Goal: Find specific page/section: Find specific page/section

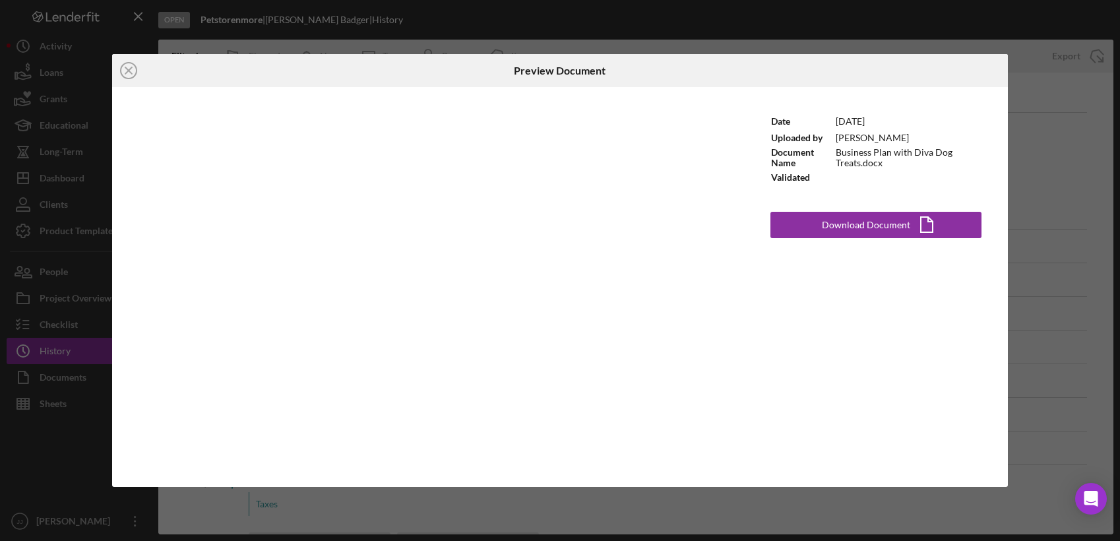
click at [129, 67] on icon "Icon/Close" at bounding box center [128, 70] width 33 height 33
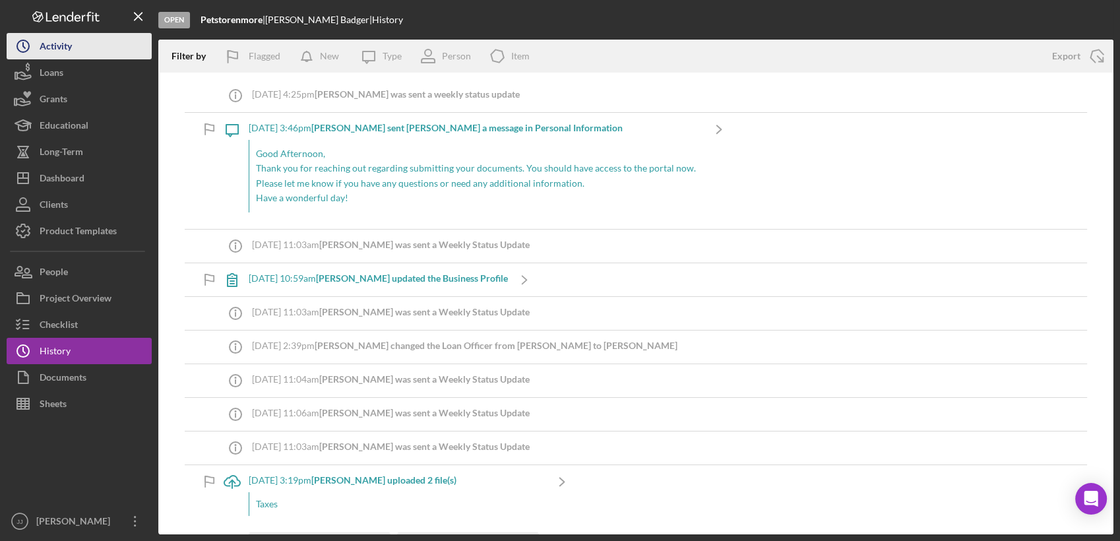
scroll to position [366, 0]
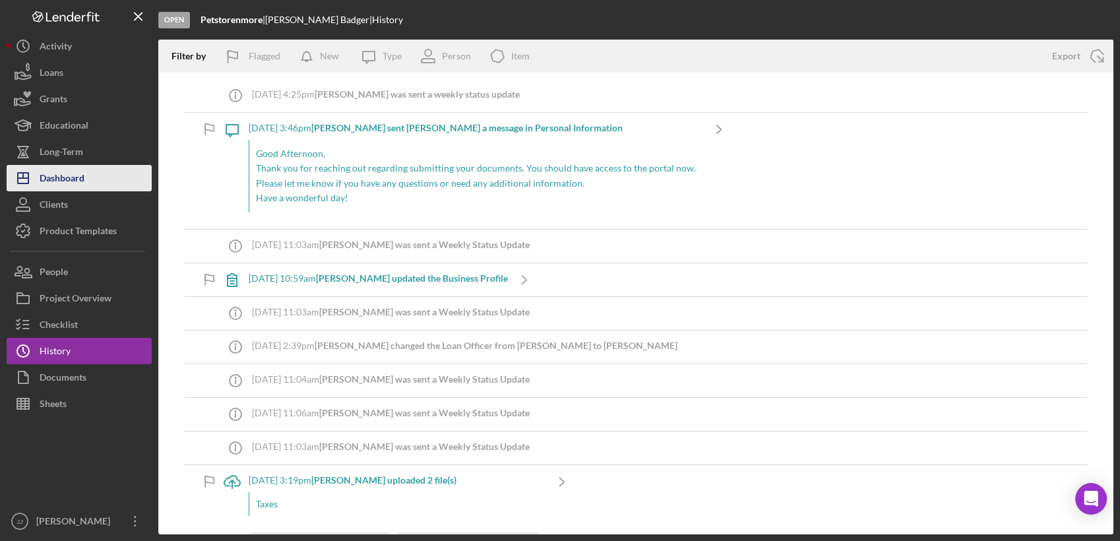
click at [84, 177] on button "Icon/Dashboard Dashboard" at bounding box center [79, 178] width 145 height 26
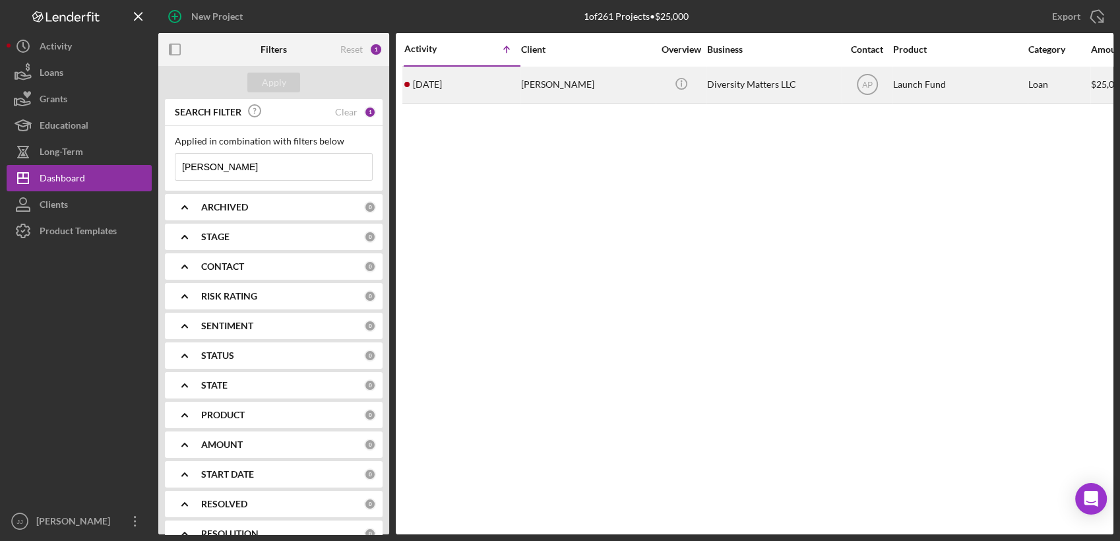
type input "[PERSON_NAME]"
click at [496, 82] on div "[DATE] [PERSON_NAME]" at bounding box center [462, 84] width 115 height 35
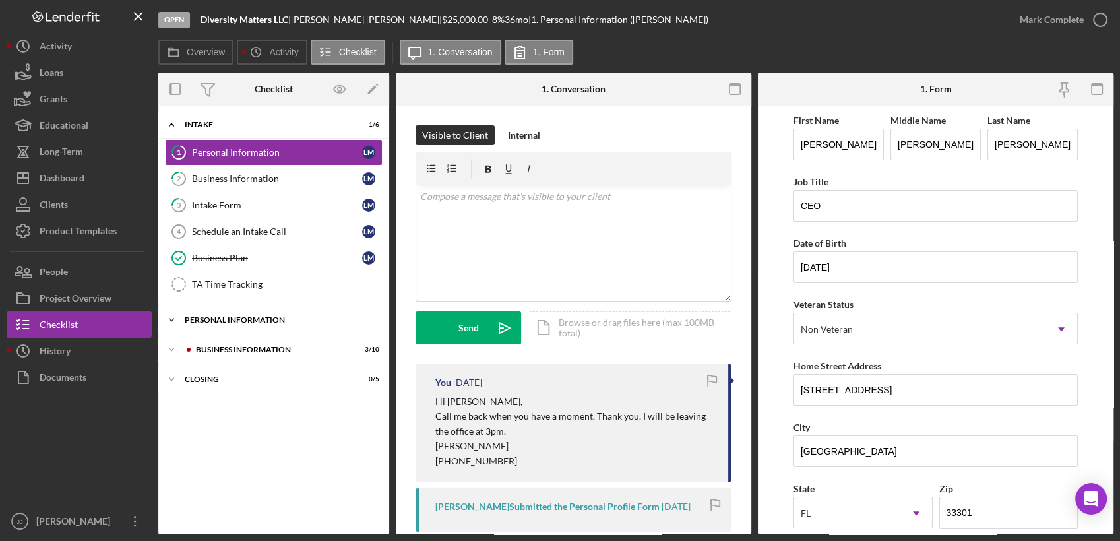
click at [212, 318] on div "PERSONAL INFORMATION" at bounding box center [279, 320] width 188 height 8
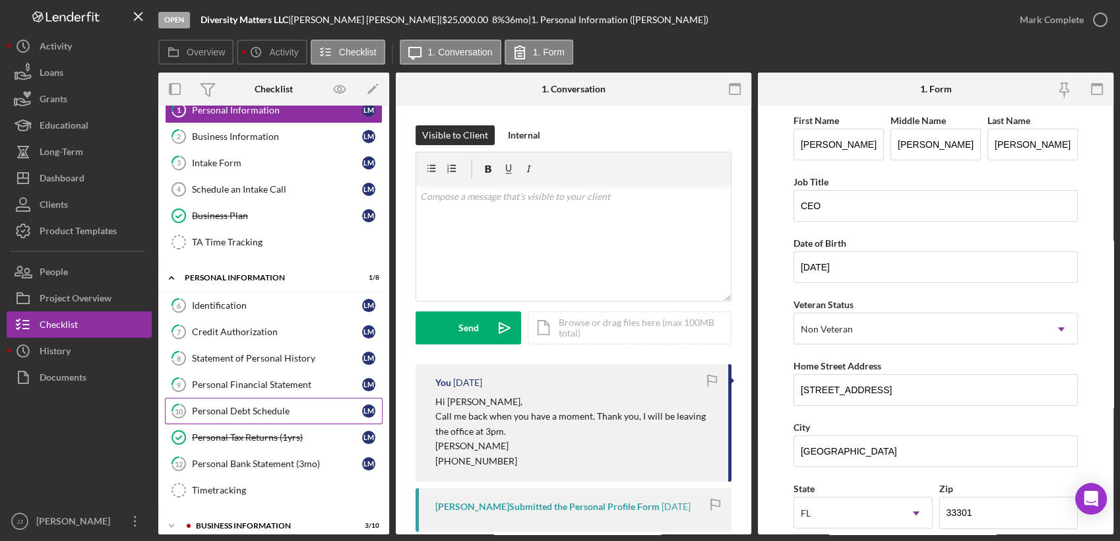
scroll to position [81, 0]
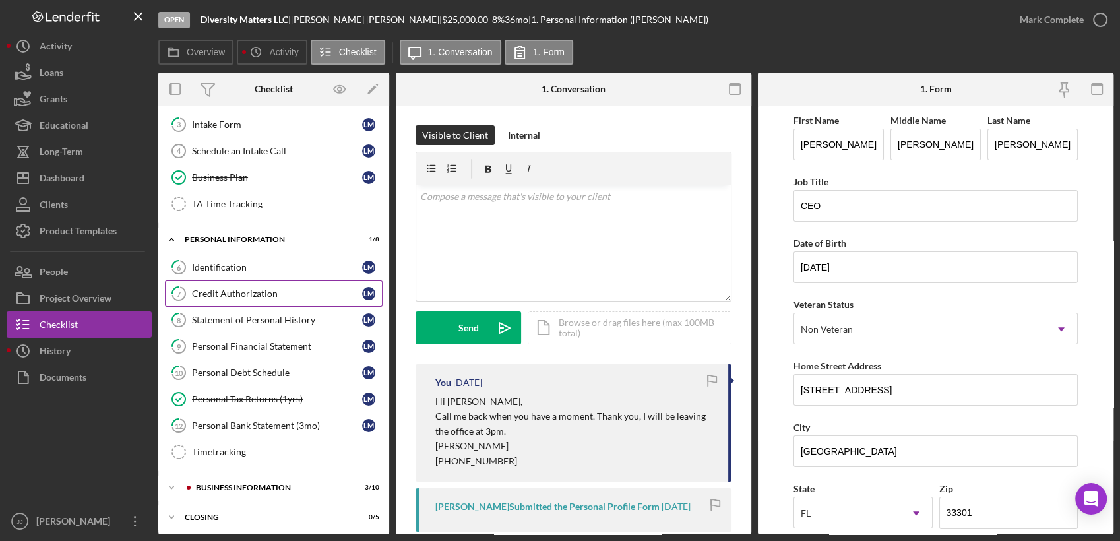
click at [269, 298] on link "7 Credit Authorization [PERSON_NAME]" at bounding box center [274, 293] width 218 height 26
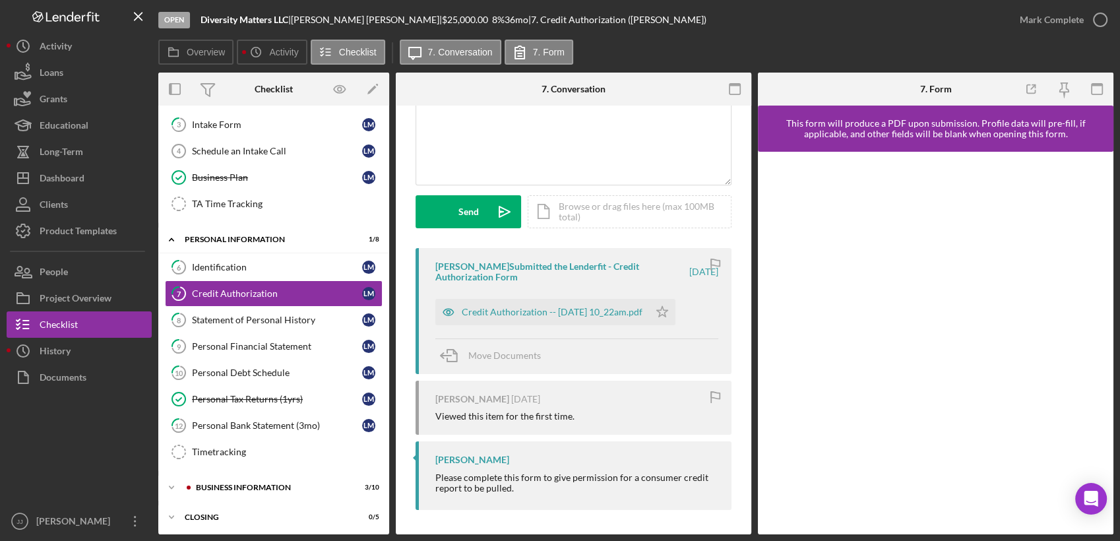
scroll to position [117, 0]
click at [581, 303] on div "Credit Authorization -- [DATE] 10_22am.pdf" at bounding box center [543, 311] width 214 height 26
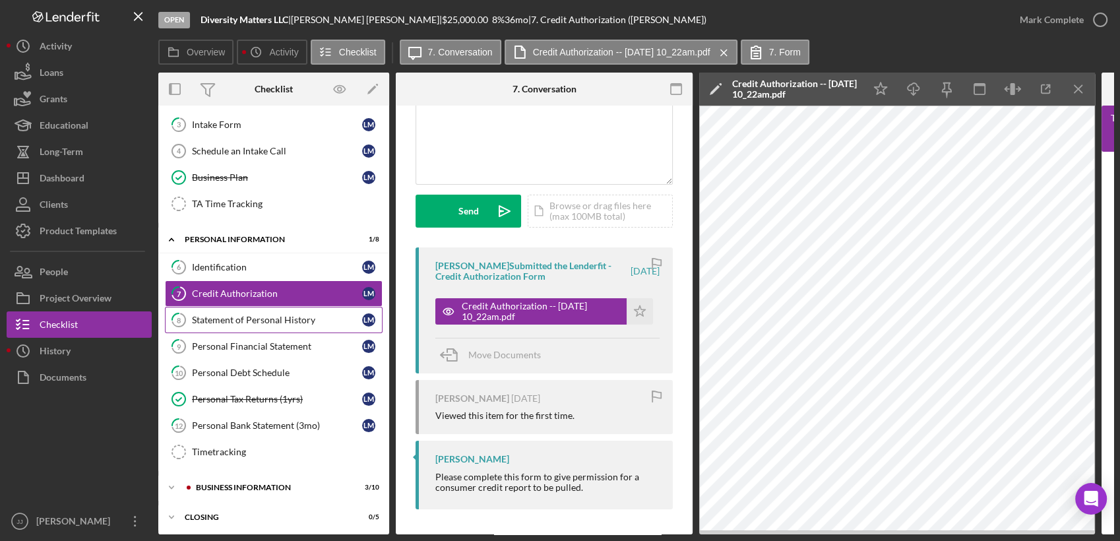
click at [240, 322] on div "Statement of Personal History" at bounding box center [277, 320] width 170 height 11
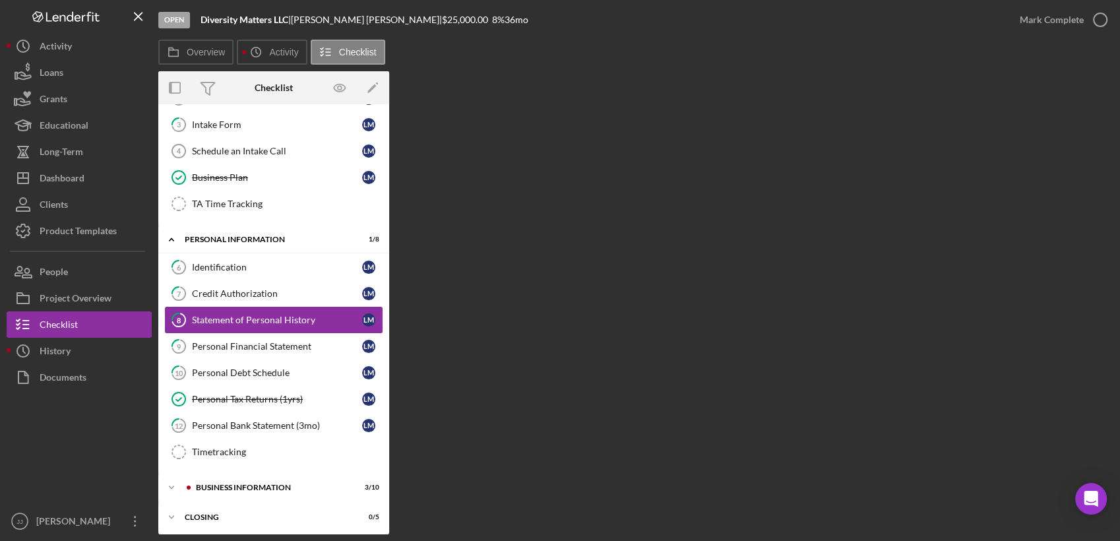
scroll to position [81, 0]
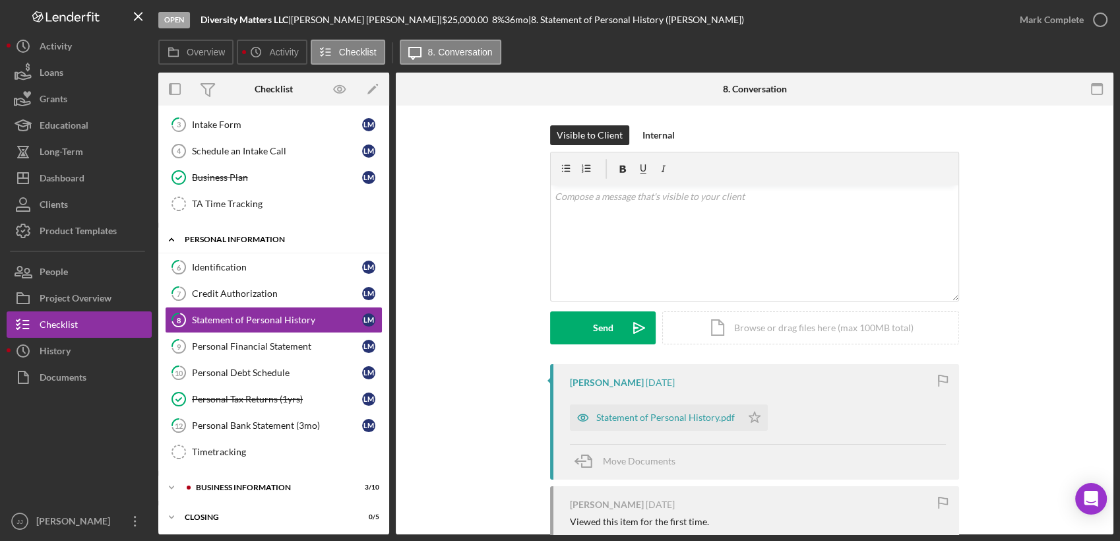
click at [238, 236] on div "PERSONAL INFORMATION" at bounding box center [279, 240] width 188 height 8
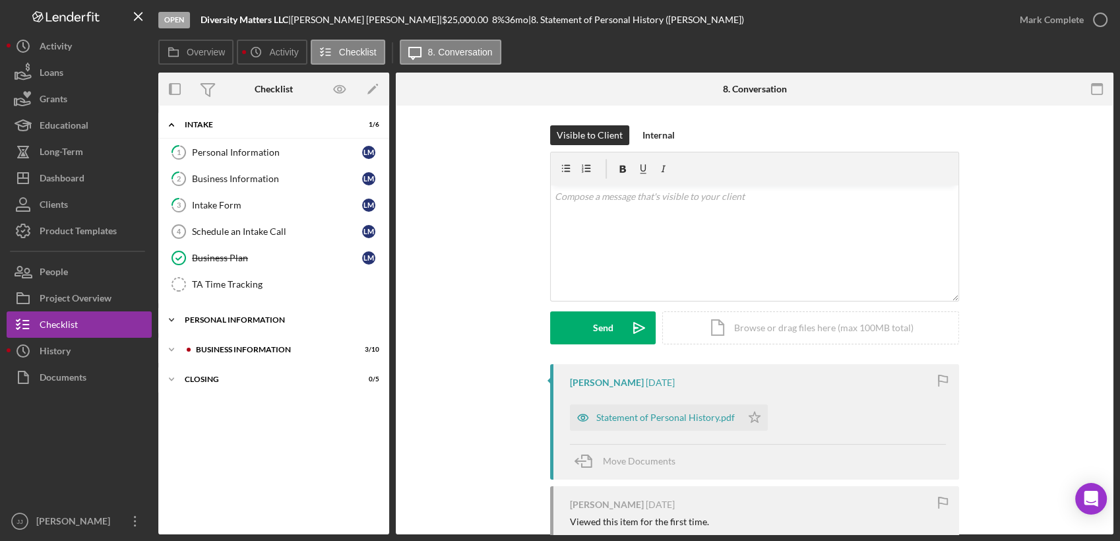
scroll to position [0, 0]
click at [232, 316] on div "PERSONAL INFORMATION" at bounding box center [279, 320] width 188 height 8
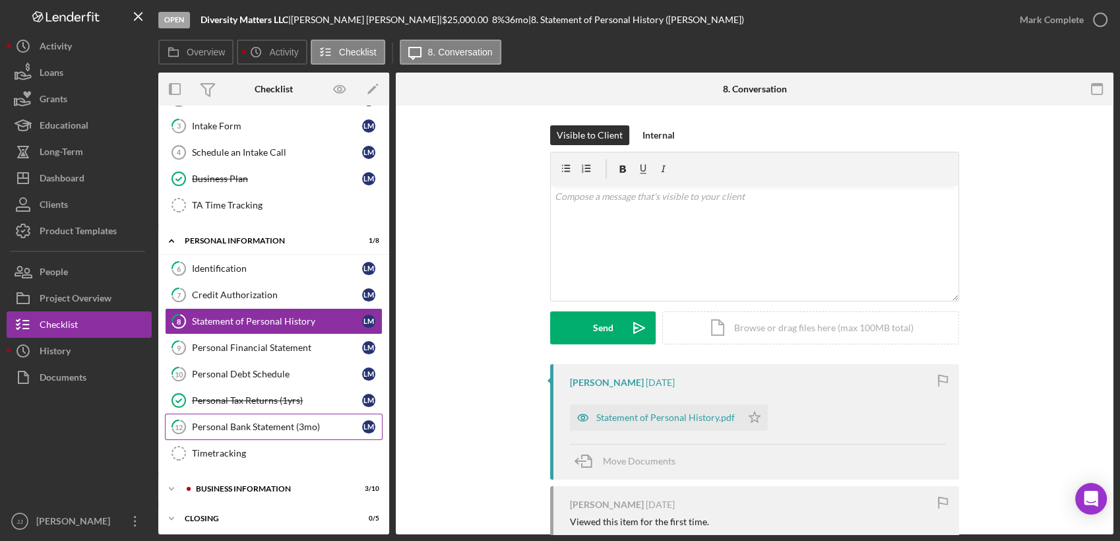
scroll to position [81, 0]
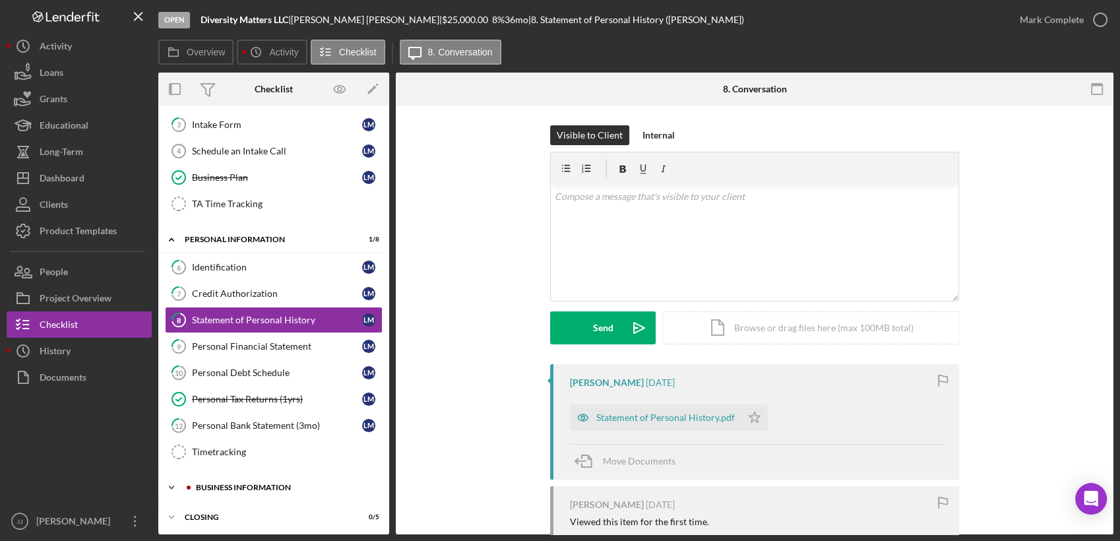
click at [287, 478] on div "Icon/Expander BUSINESS INFORMATION 3 / 10" at bounding box center [273, 487] width 231 height 26
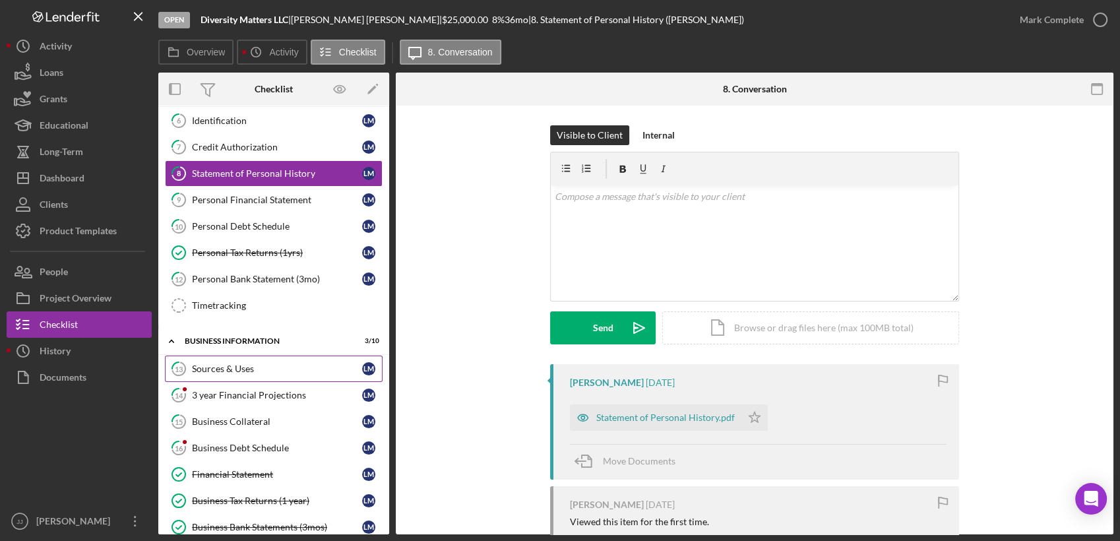
click at [236, 370] on div "Sources & Uses" at bounding box center [277, 369] width 170 height 11
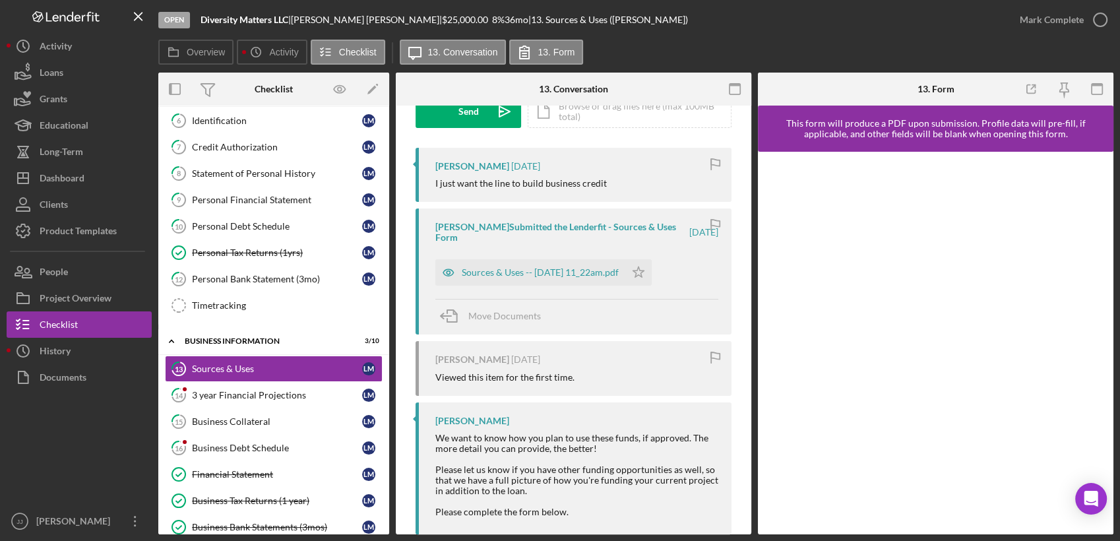
scroll to position [220, 0]
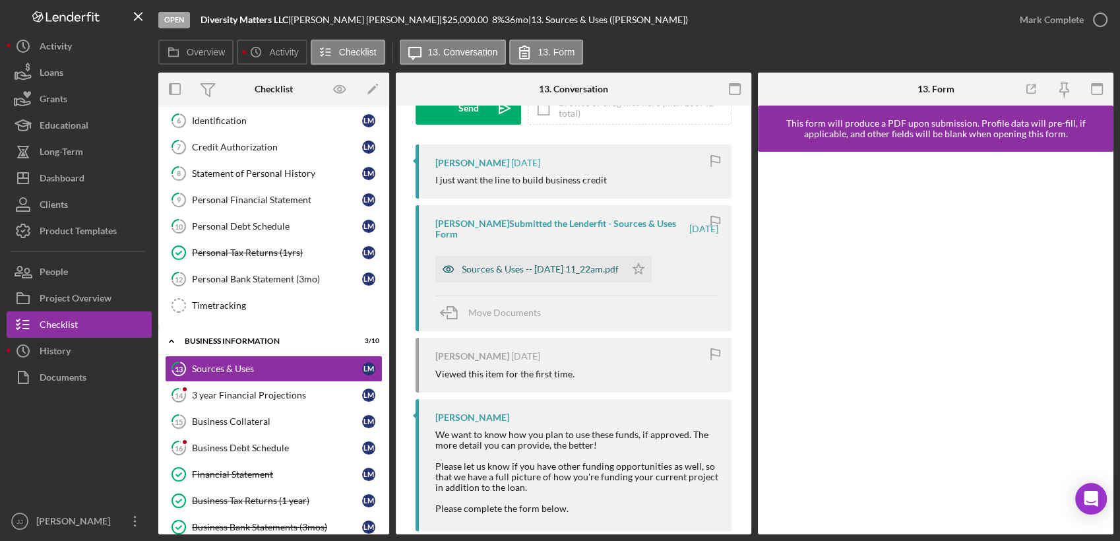
click at [542, 276] on div "Sources & Uses -- [DATE] 11_22am.pdf" at bounding box center [531, 269] width 190 height 26
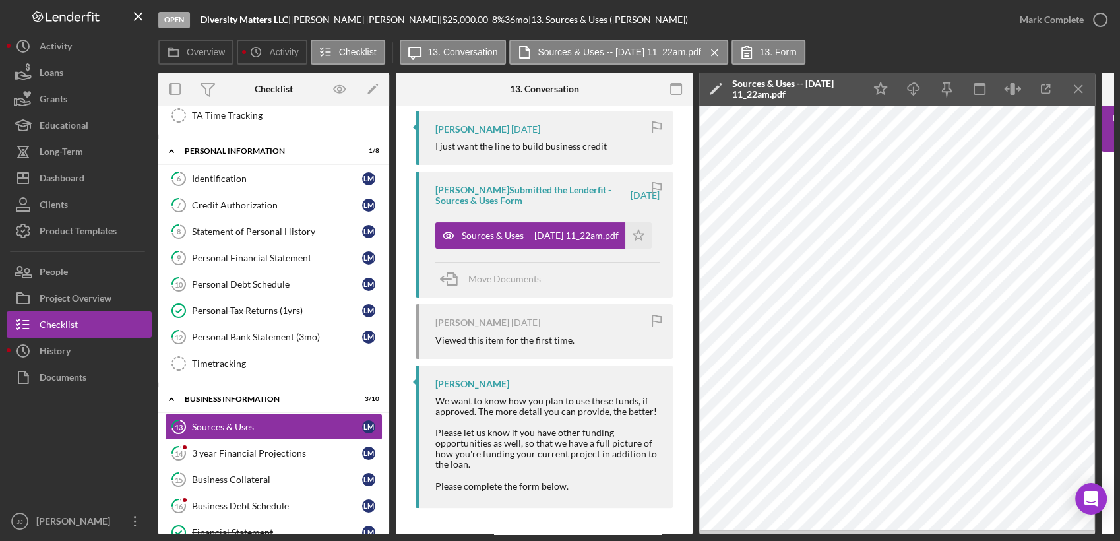
scroll to position [7, 0]
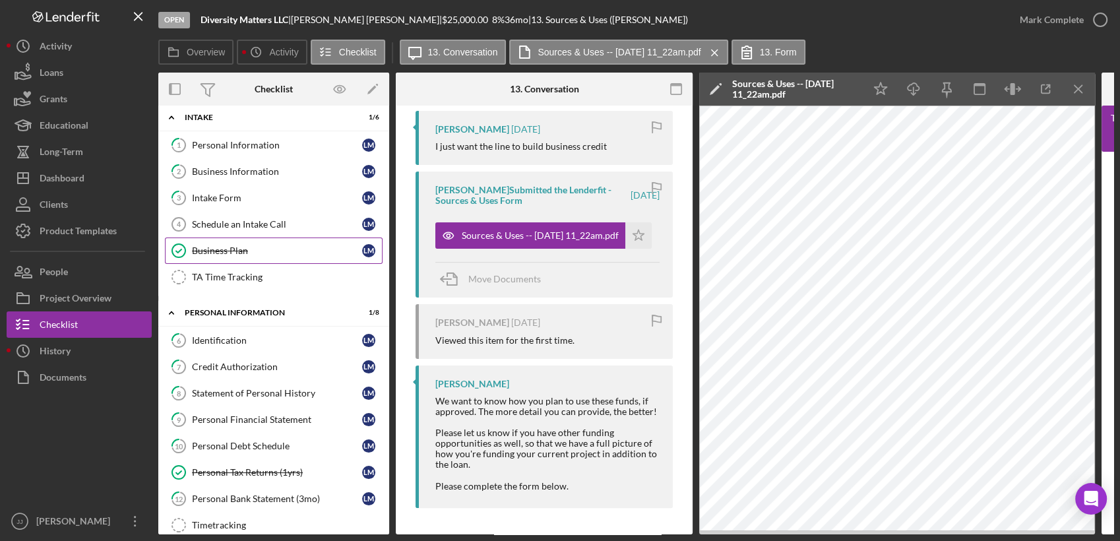
click at [238, 245] on div "Business Plan" at bounding box center [277, 250] width 170 height 11
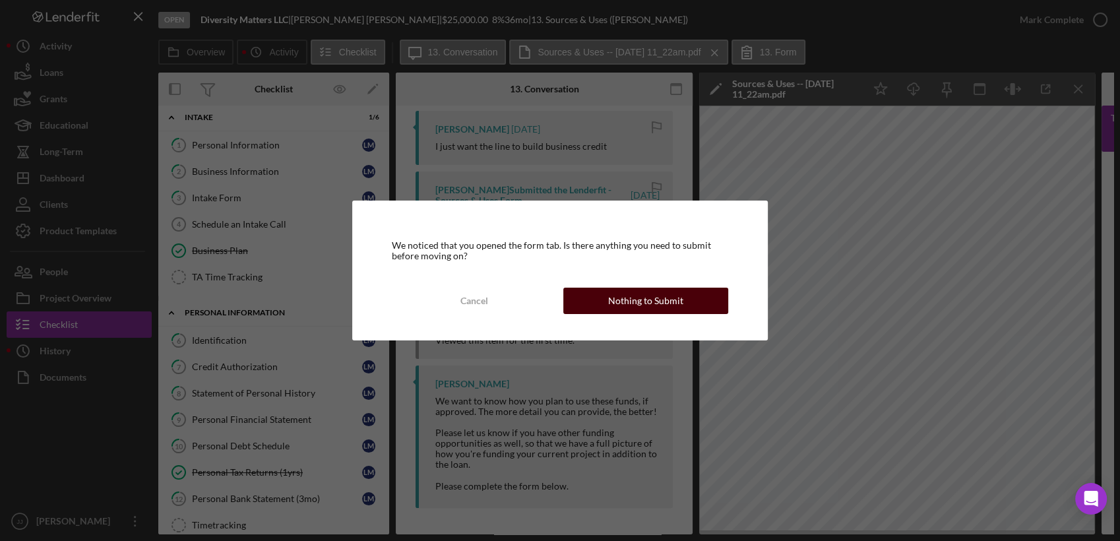
click at [683, 306] on button "Nothing to Submit" at bounding box center [646, 301] width 165 height 26
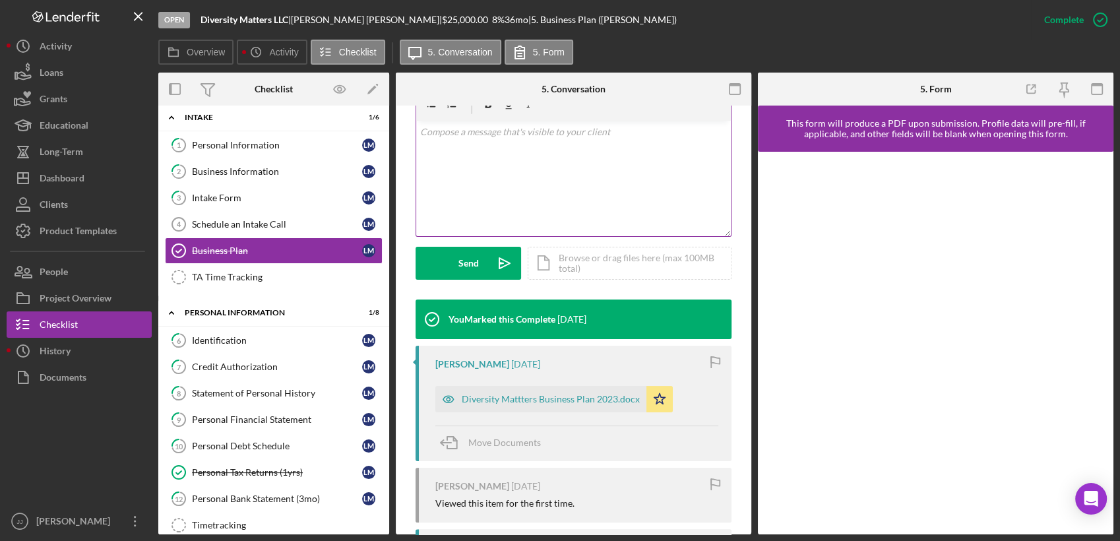
scroll to position [293, 0]
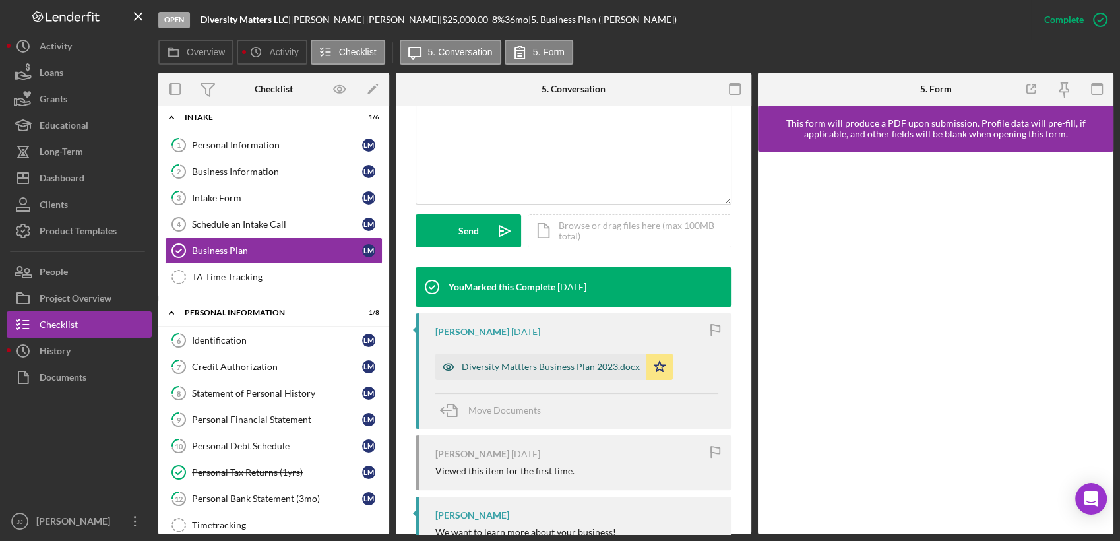
click at [595, 371] on div "Diversity Mattters Business Plan 2023.docx" at bounding box center [551, 367] width 178 height 11
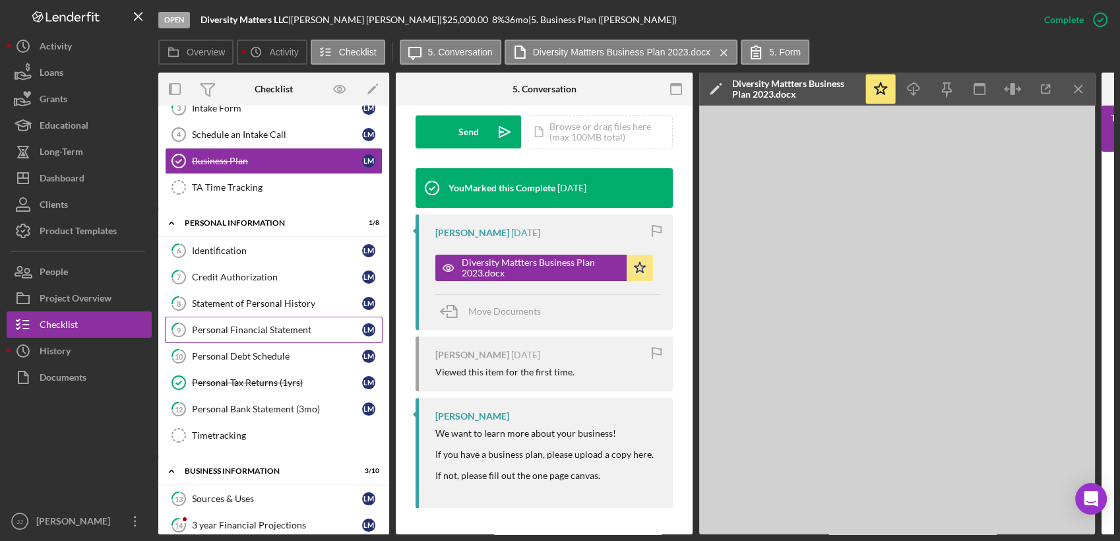
scroll to position [7, 0]
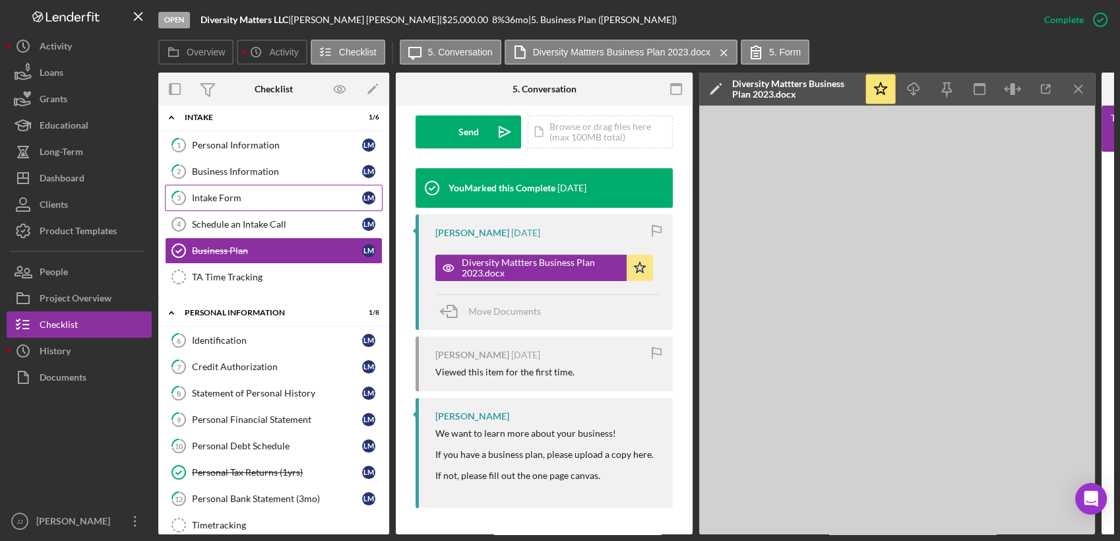
click at [243, 203] on link "3 Intake Form [PERSON_NAME]" at bounding box center [274, 198] width 218 height 26
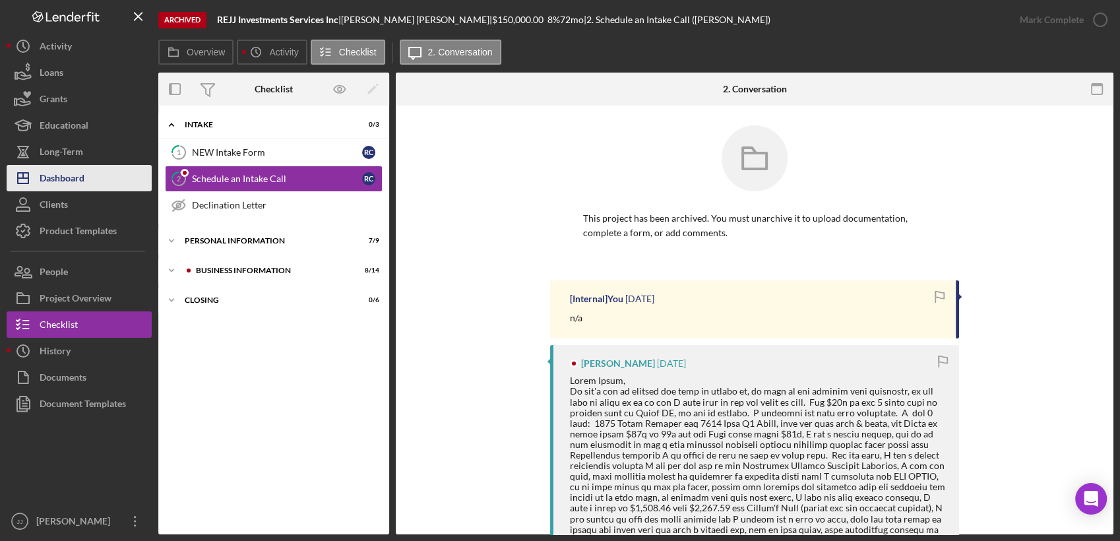
click at [103, 182] on button "Icon/Dashboard Dashboard" at bounding box center [79, 178] width 145 height 26
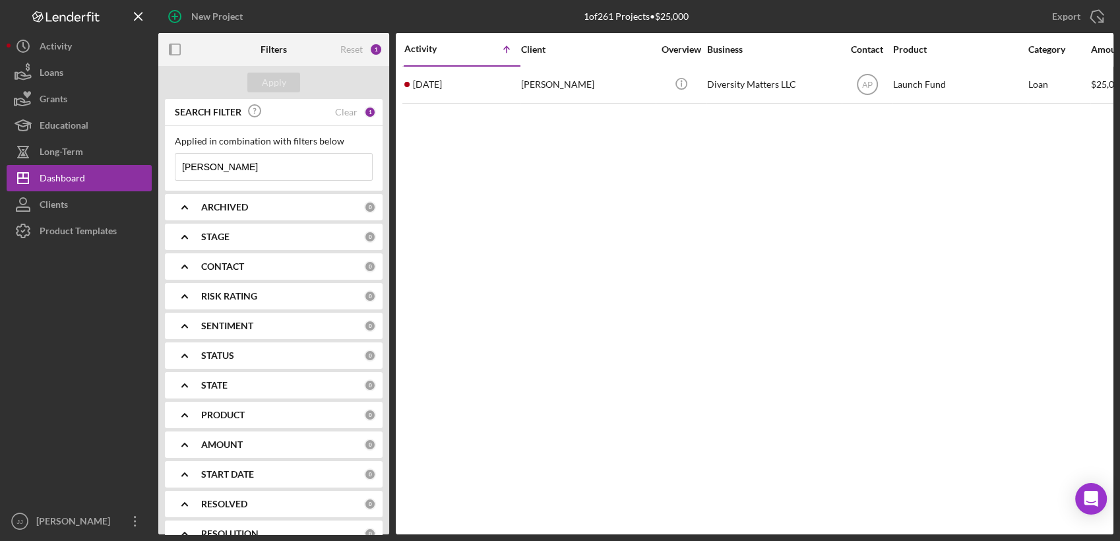
click at [301, 172] on input "[PERSON_NAME]" at bounding box center [274, 167] width 197 height 26
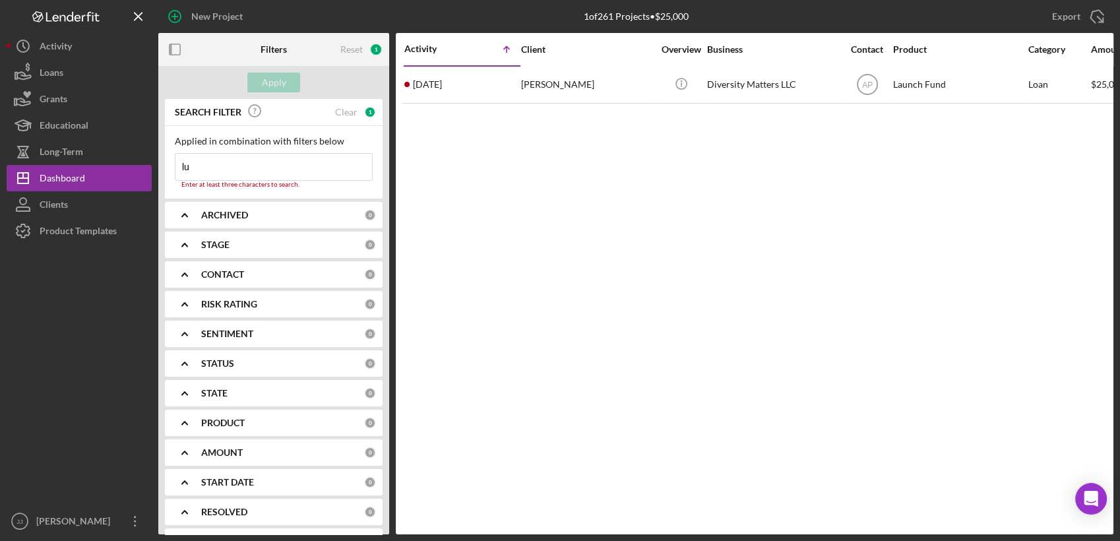
type input "l"
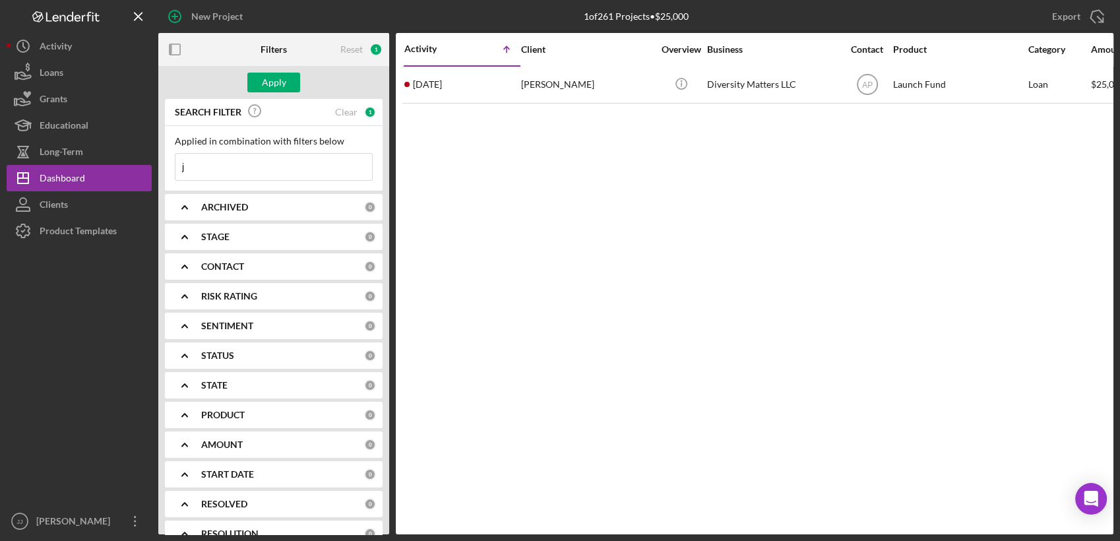
type input "j"
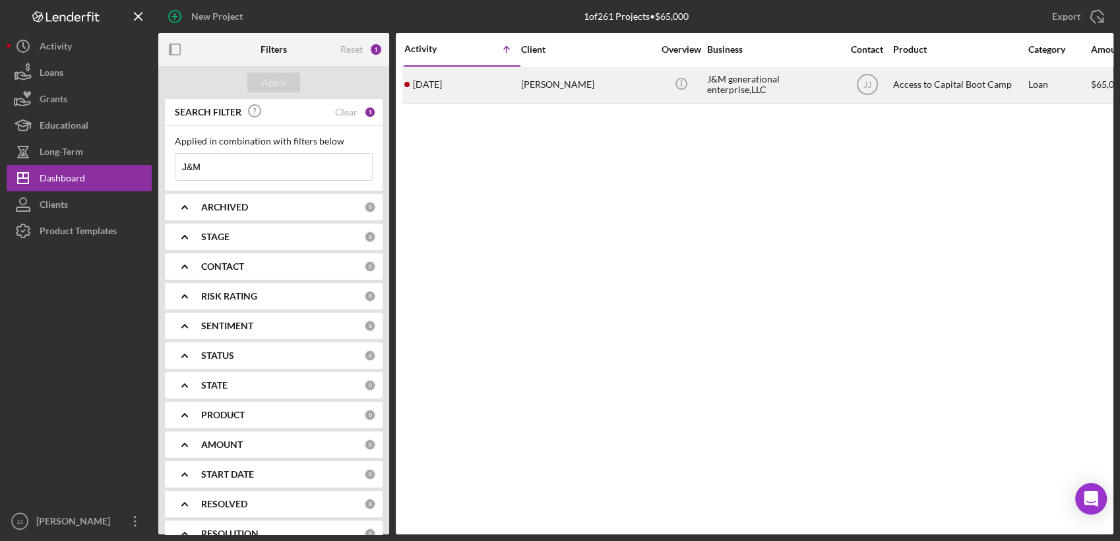
type input "J&M"
click at [538, 96] on div "Carlton Jones" at bounding box center [587, 84] width 132 height 35
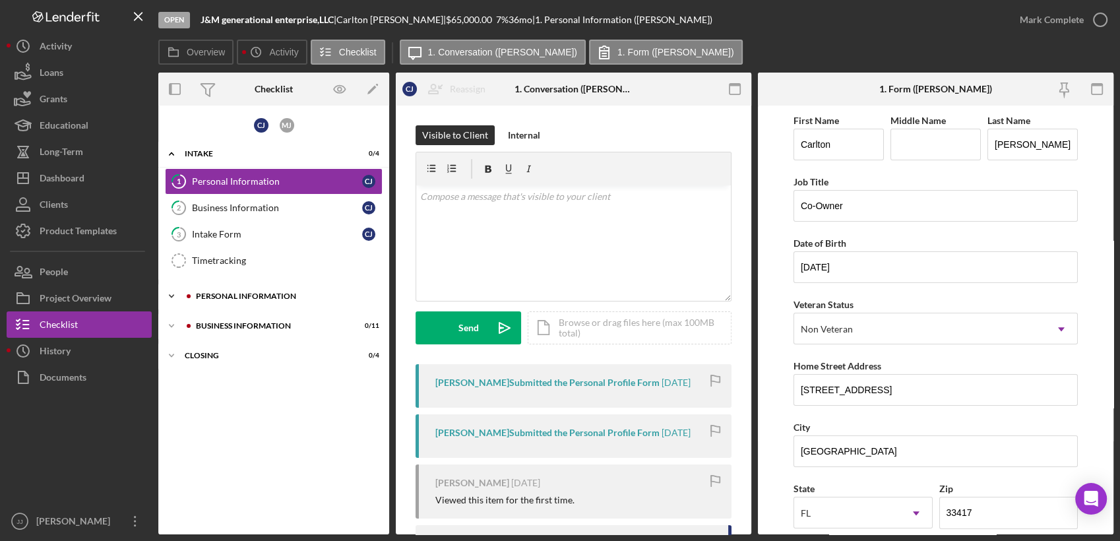
click at [248, 294] on div "PERSONAL INFORMATION" at bounding box center [284, 296] width 177 height 8
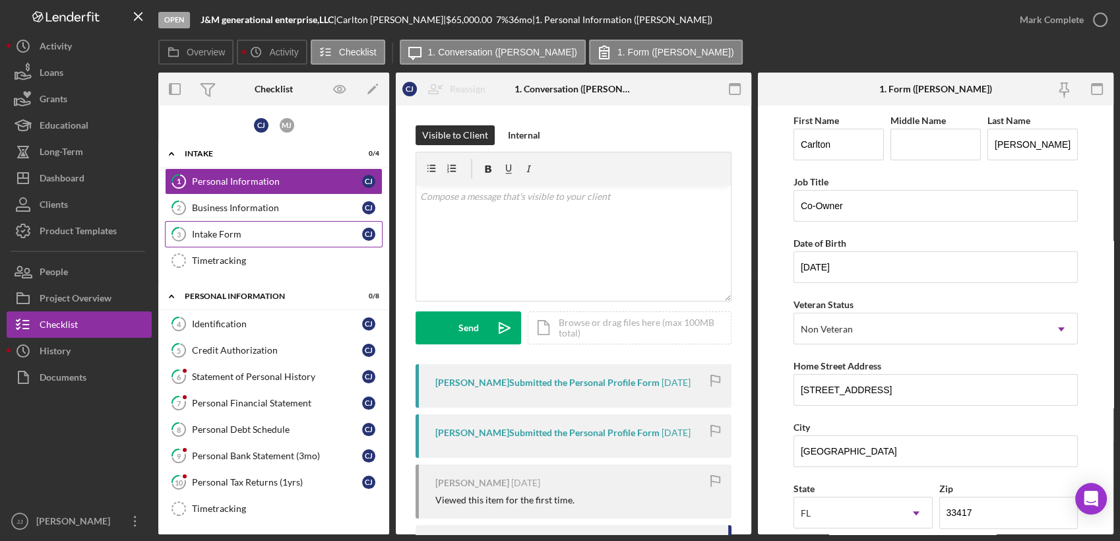
click at [245, 234] on div "Intake Form" at bounding box center [277, 234] width 170 height 11
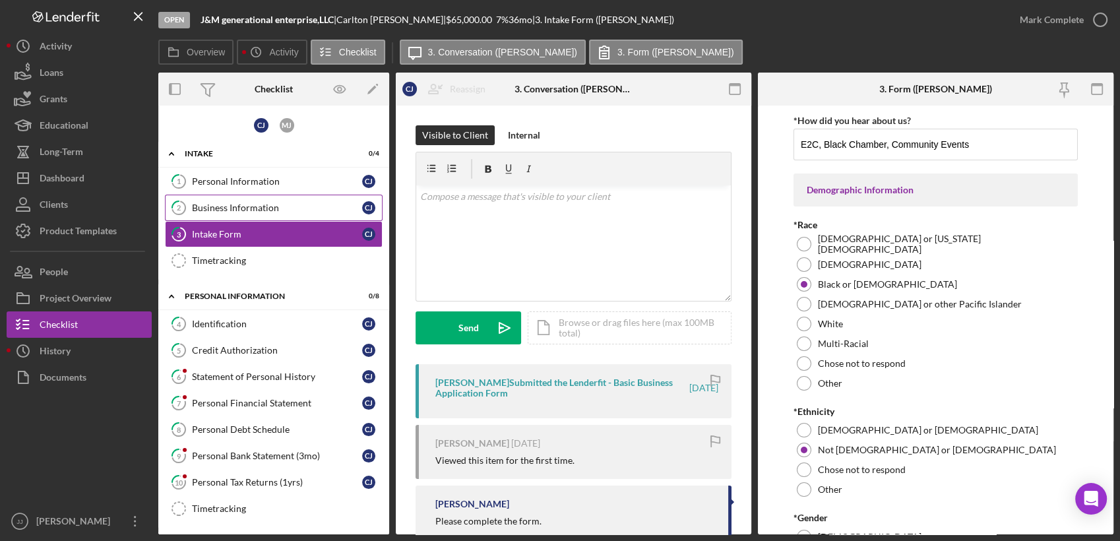
click at [266, 214] on link "2 Business Information C J" at bounding box center [274, 208] width 218 height 26
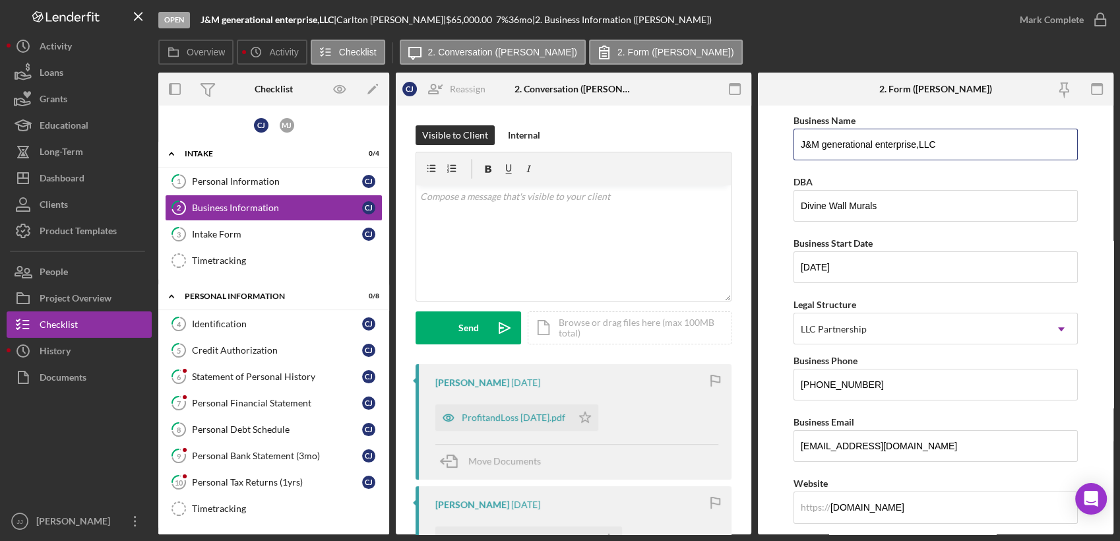
drag, startPoint x: 934, startPoint y: 142, endPoint x: 787, endPoint y: 155, distance: 147.7
click at [787, 155] on form "Business Name J&M generational enterprise,LLC DBA Divine Wall Murals Business S…" at bounding box center [936, 320] width 356 height 429
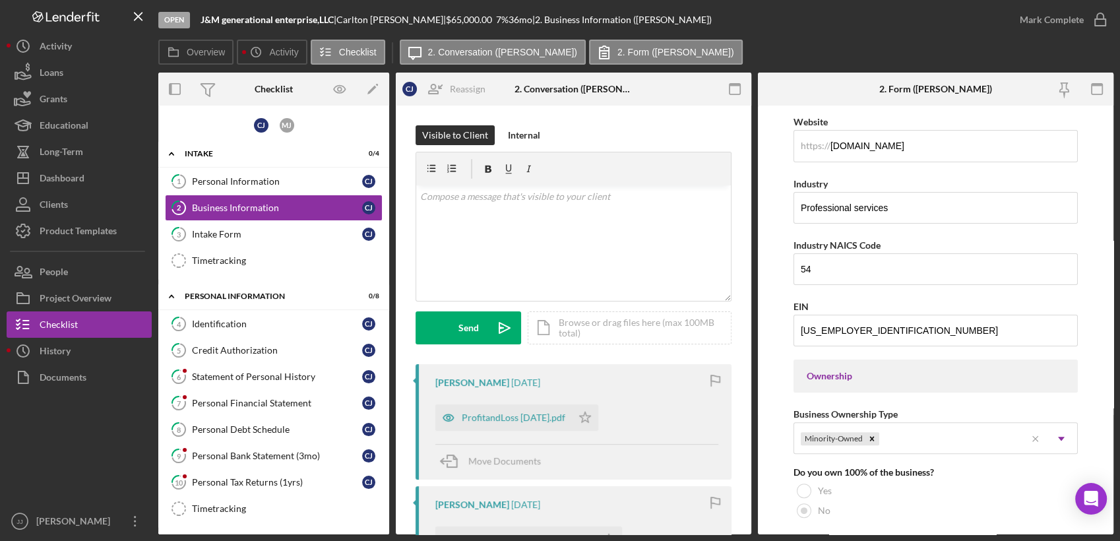
scroll to position [352, 0]
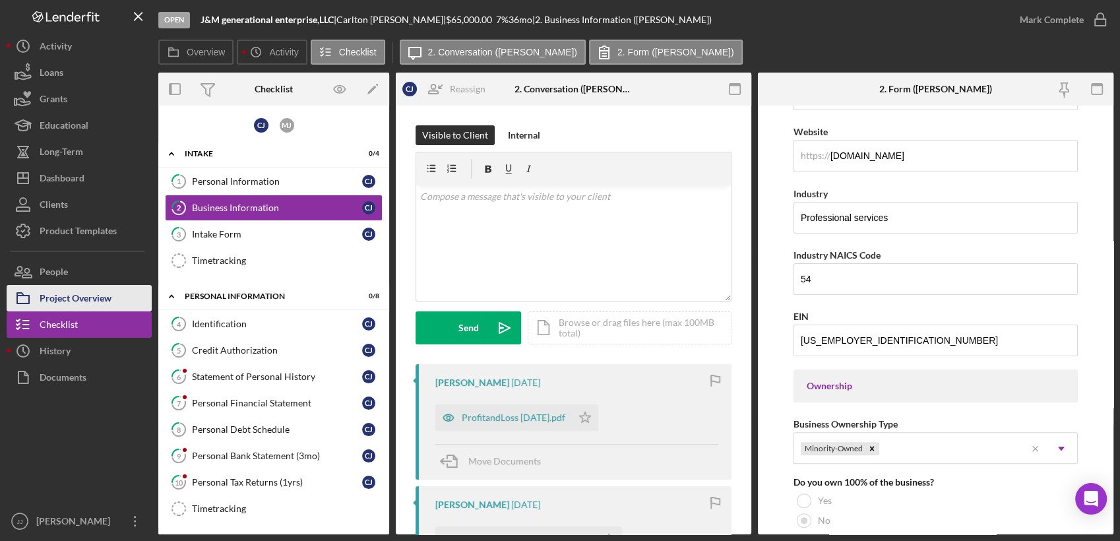
click at [58, 291] on div "Project Overview" at bounding box center [76, 300] width 72 height 30
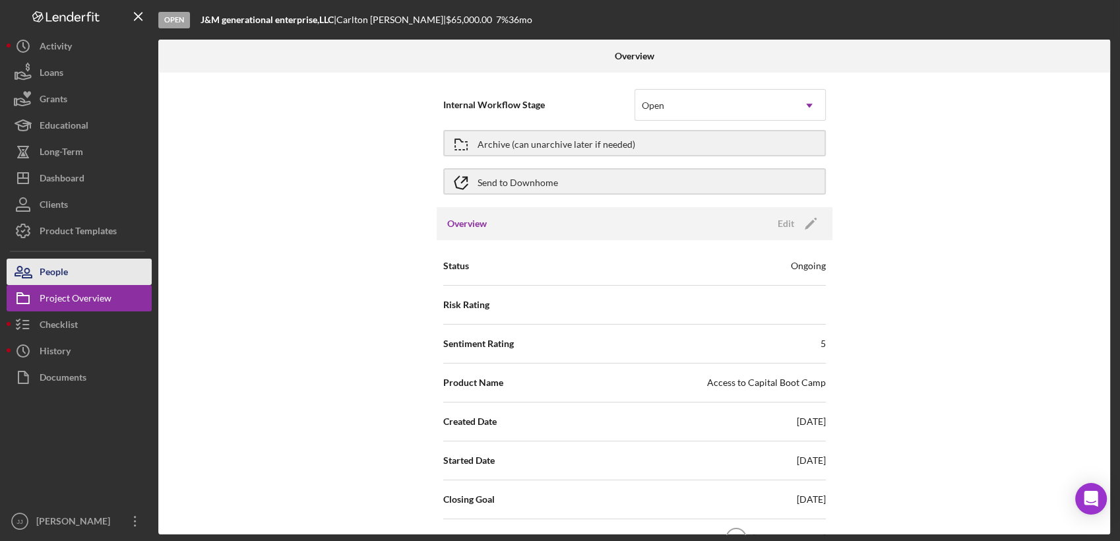
click at [63, 272] on div "People" at bounding box center [54, 274] width 28 height 30
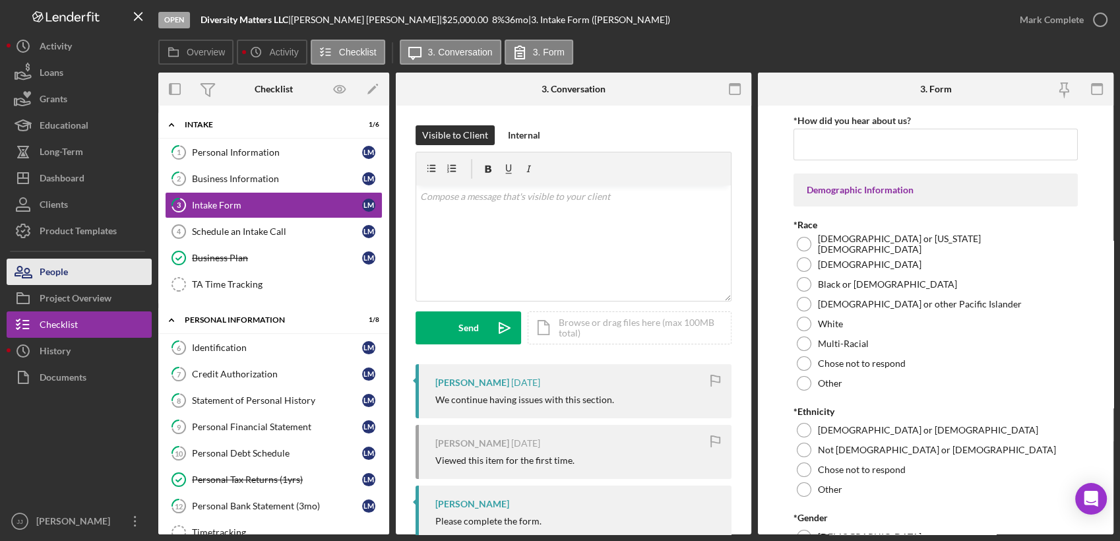
scroll to position [7, 0]
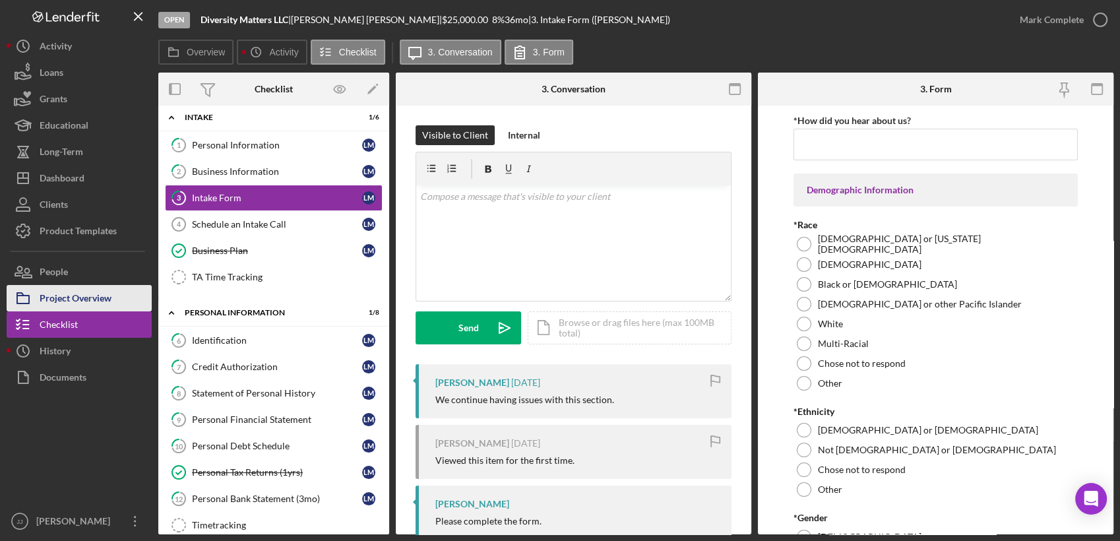
click at [82, 302] on div "Project Overview" at bounding box center [76, 300] width 72 height 30
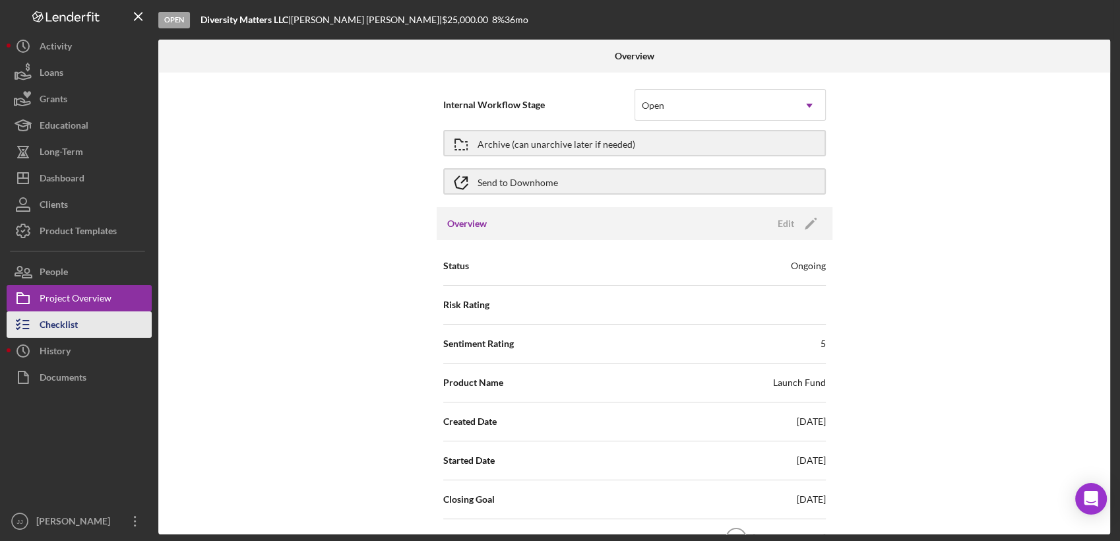
click at [46, 325] on div "Checklist" at bounding box center [59, 326] width 38 height 30
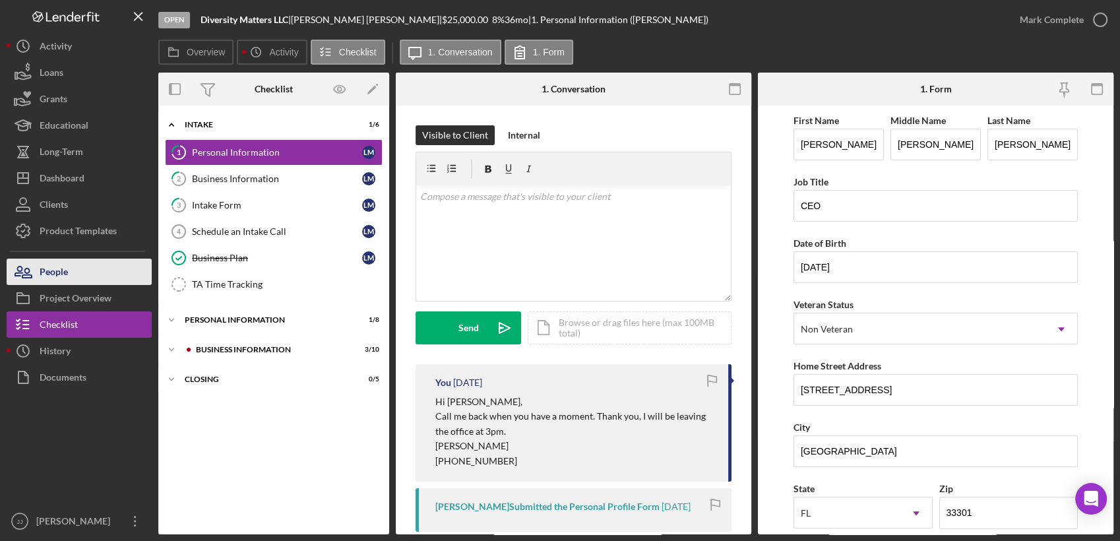
click at [52, 270] on div "People" at bounding box center [54, 274] width 28 height 30
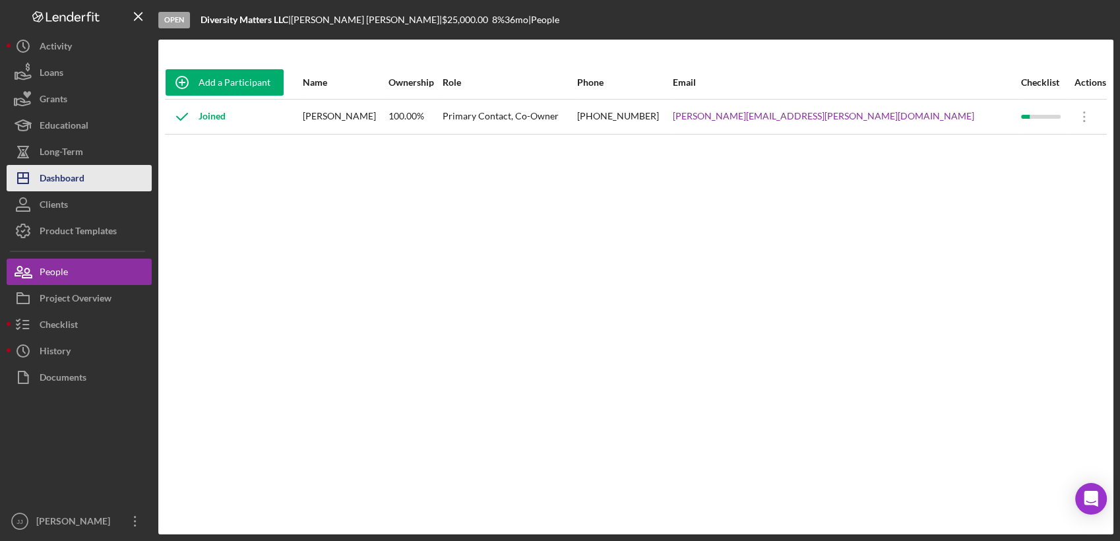
click at [67, 170] on div "Dashboard" at bounding box center [62, 180] width 45 height 30
